Goal: Transaction & Acquisition: Purchase product/service

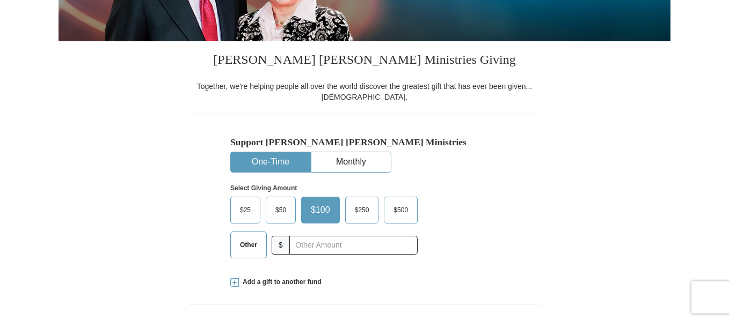
scroll to position [233, 0]
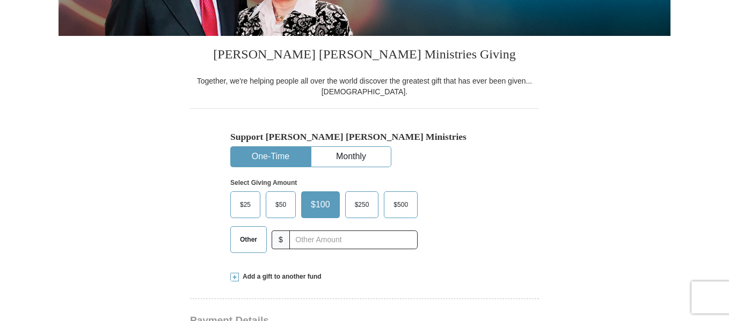
click at [251, 242] on span "Other" at bounding box center [248, 240] width 28 height 16
click at [0, 0] on input "Other" at bounding box center [0, 0] width 0 height 0
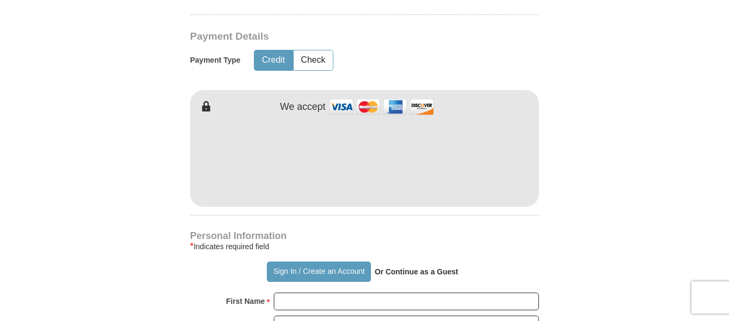
scroll to position [523, 0]
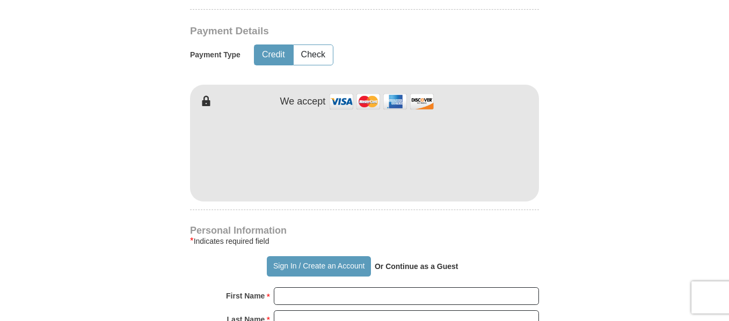
type input "10.00"
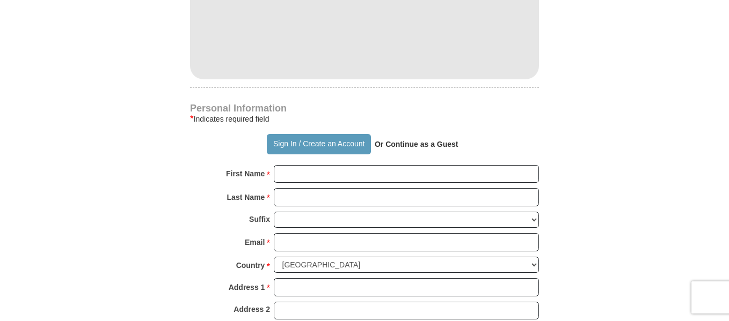
scroll to position [646, 0]
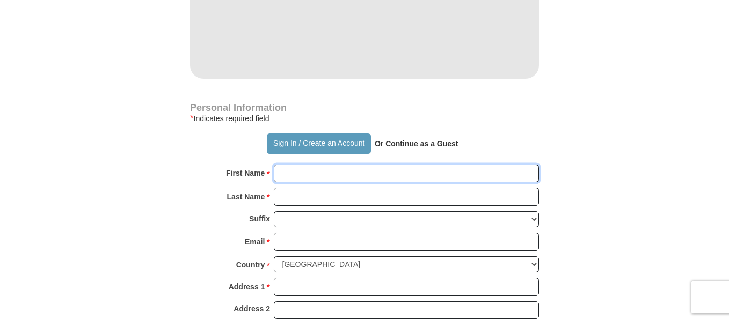
click at [293, 175] on input "First Name *" at bounding box center [406, 174] width 265 height 18
type input "[PERSON_NAME]"
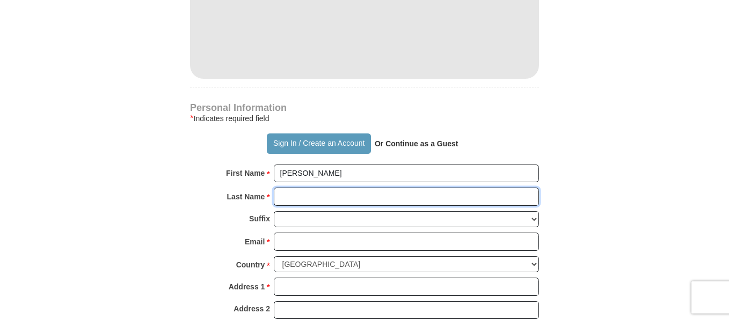
click at [329, 193] on input "Last Name *" at bounding box center [406, 197] width 265 height 18
type input "[PERSON_NAME]"
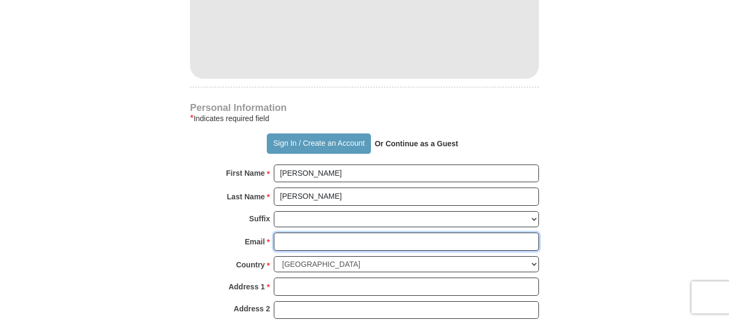
click at [323, 246] on input "Email *" at bounding box center [406, 242] width 265 height 18
type input "[EMAIL_ADDRESS][DOMAIN_NAME]"
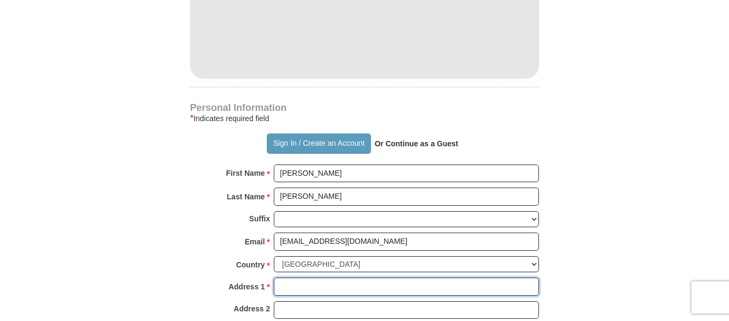
type input "[STREET_ADDRESS],"
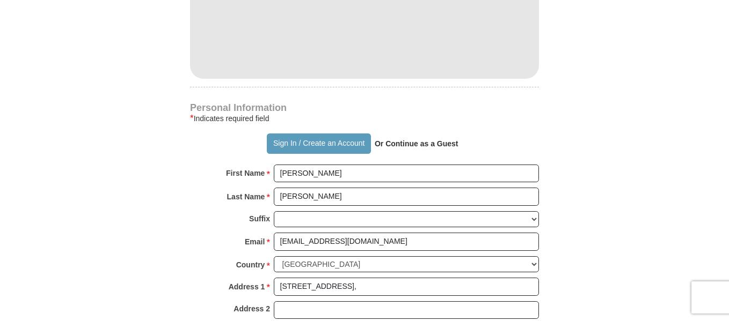
type input "[GEOGRAPHIC_DATA]"
select select "FL"
type input "33484"
type input "9545407745"
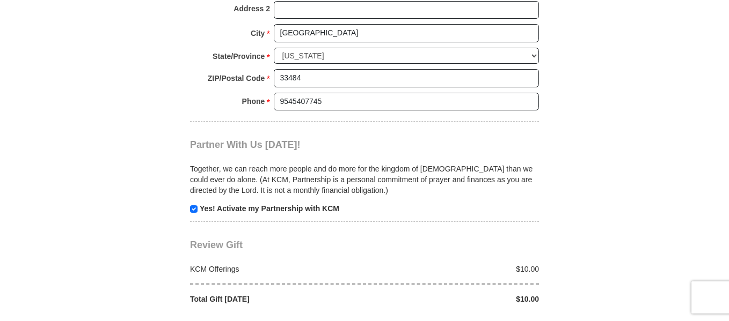
scroll to position [963, 0]
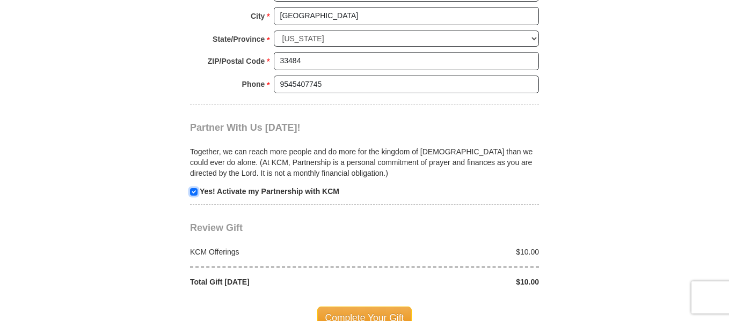
click at [194, 195] on input "checkbox" at bounding box center [194, 192] width 8 height 8
checkbox input "false"
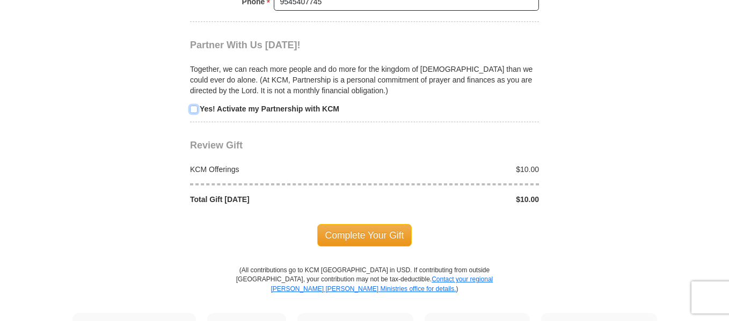
scroll to position [1048, 0]
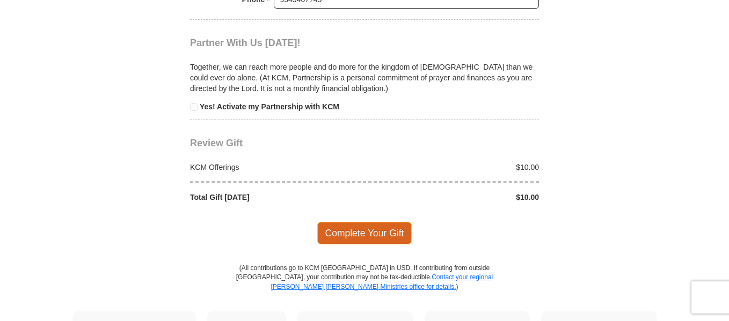
click at [336, 234] on span "Complete Your Gift" at bounding box center [364, 233] width 95 height 23
